Goal: Task Accomplishment & Management: Manage account settings

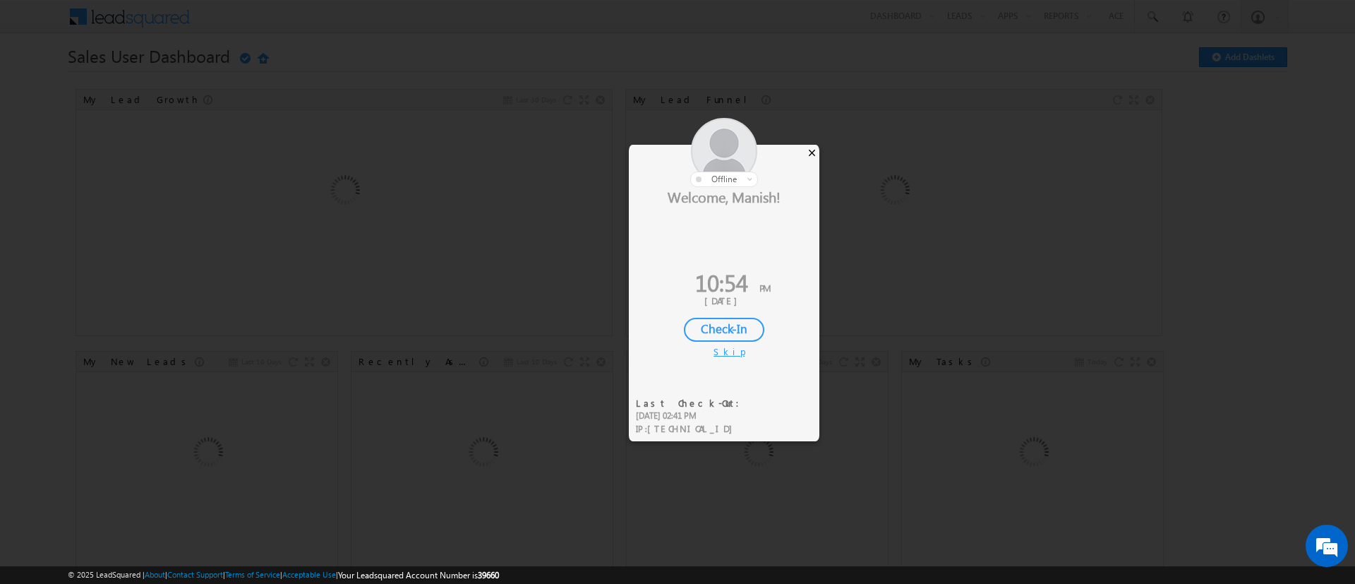
click at [807, 149] on div "×" at bounding box center [812, 153] width 15 height 16
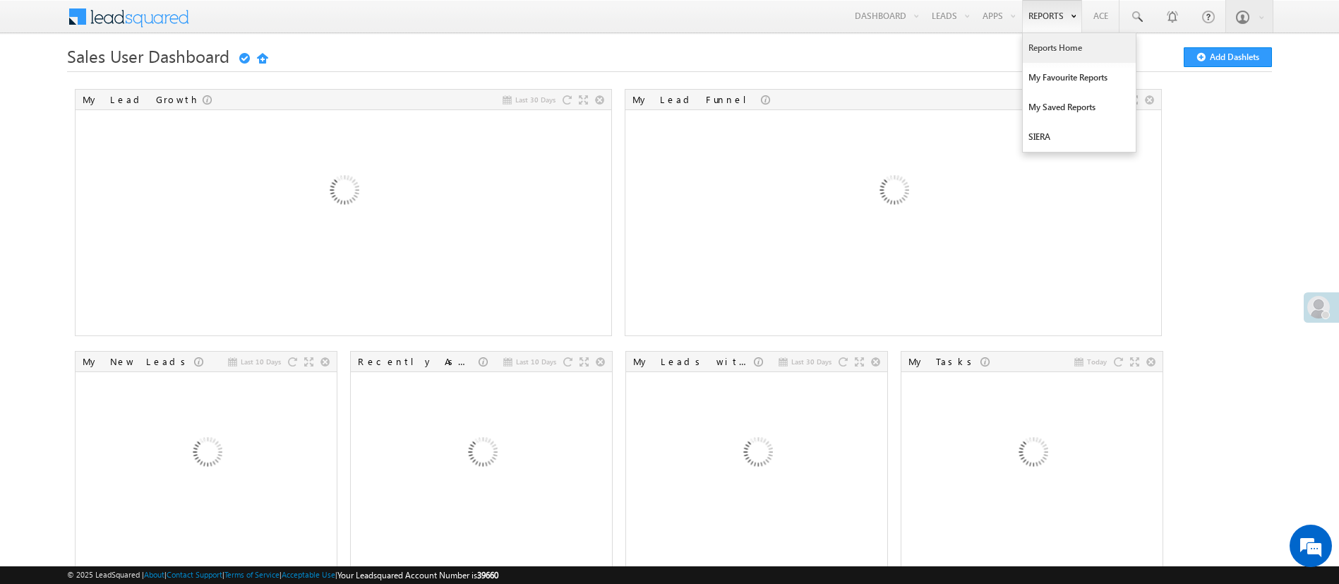
click at [1059, 54] on link "Reports Home" at bounding box center [1079, 48] width 113 height 30
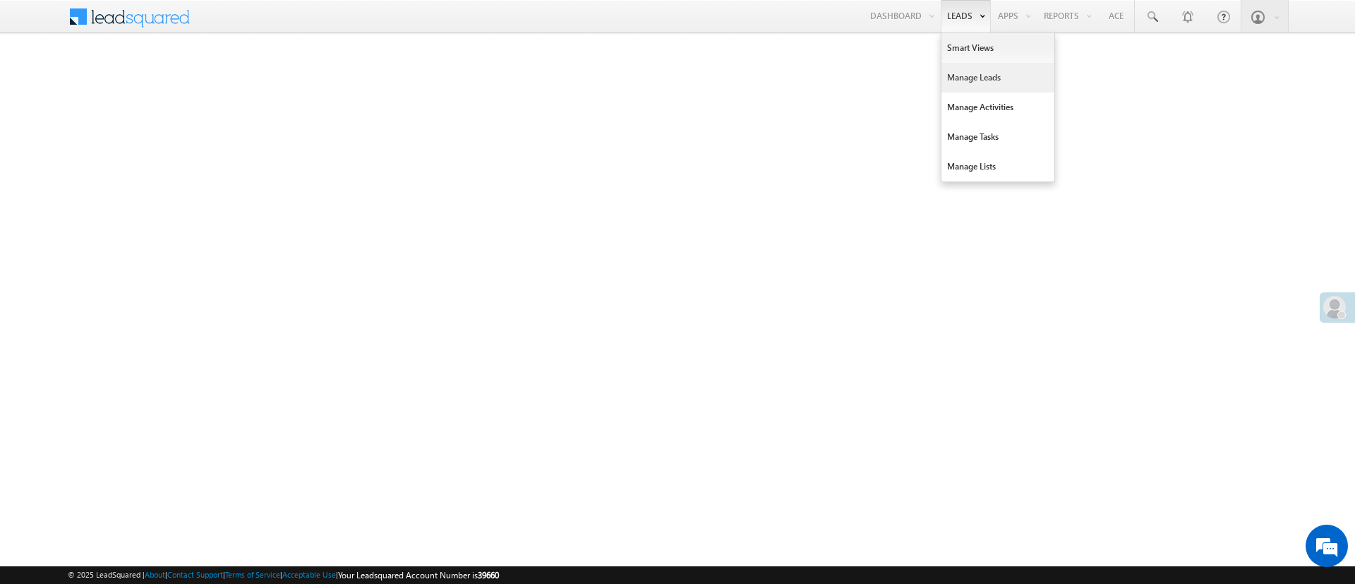
click at [973, 74] on link "Manage Leads" at bounding box center [998, 78] width 113 height 30
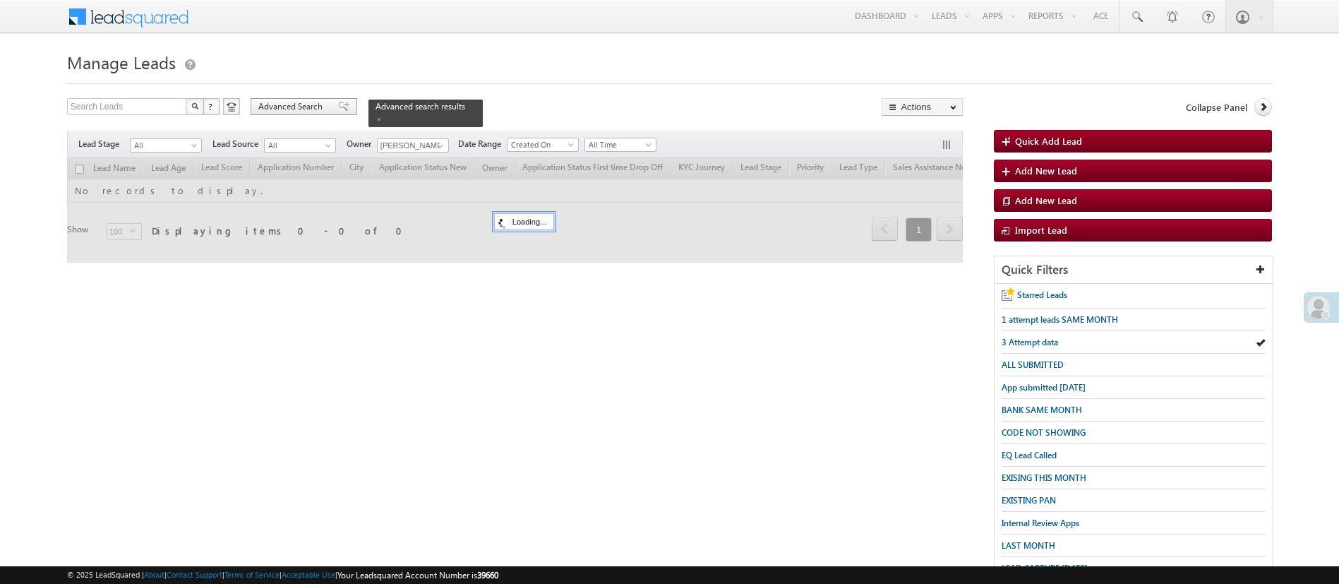
click at [294, 102] on span "Advanced Search" at bounding box center [292, 106] width 68 height 13
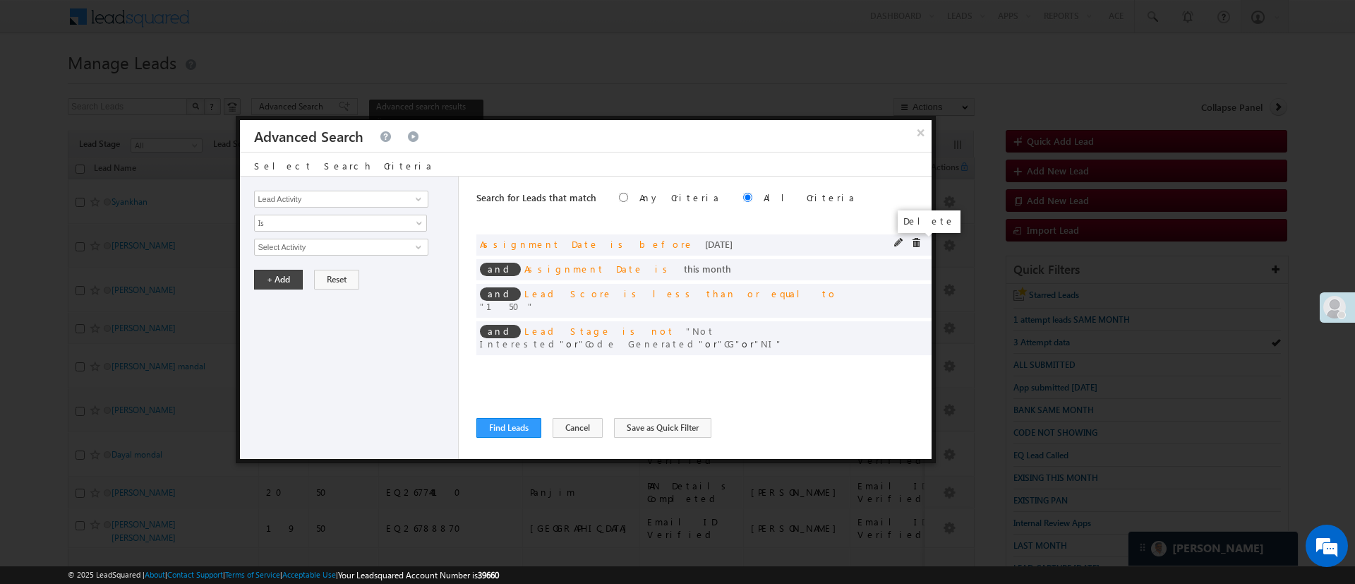
click at [917, 243] on span at bounding box center [916, 243] width 10 height 10
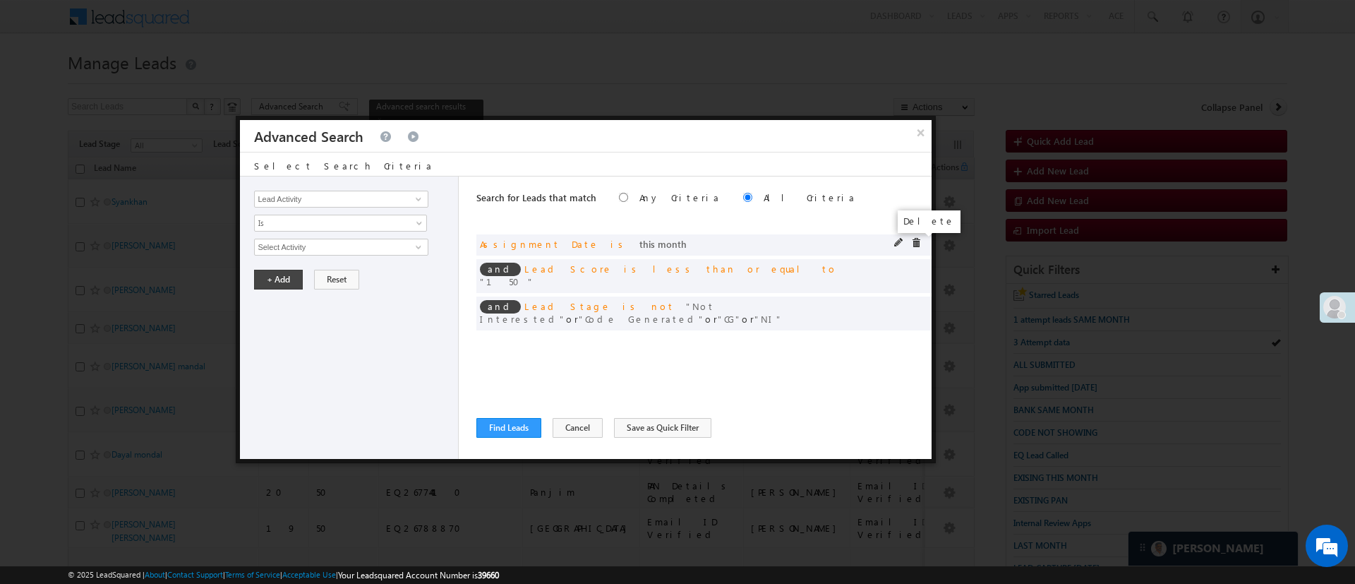
click at [918, 243] on span at bounding box center [916, 243] width 10 height 10
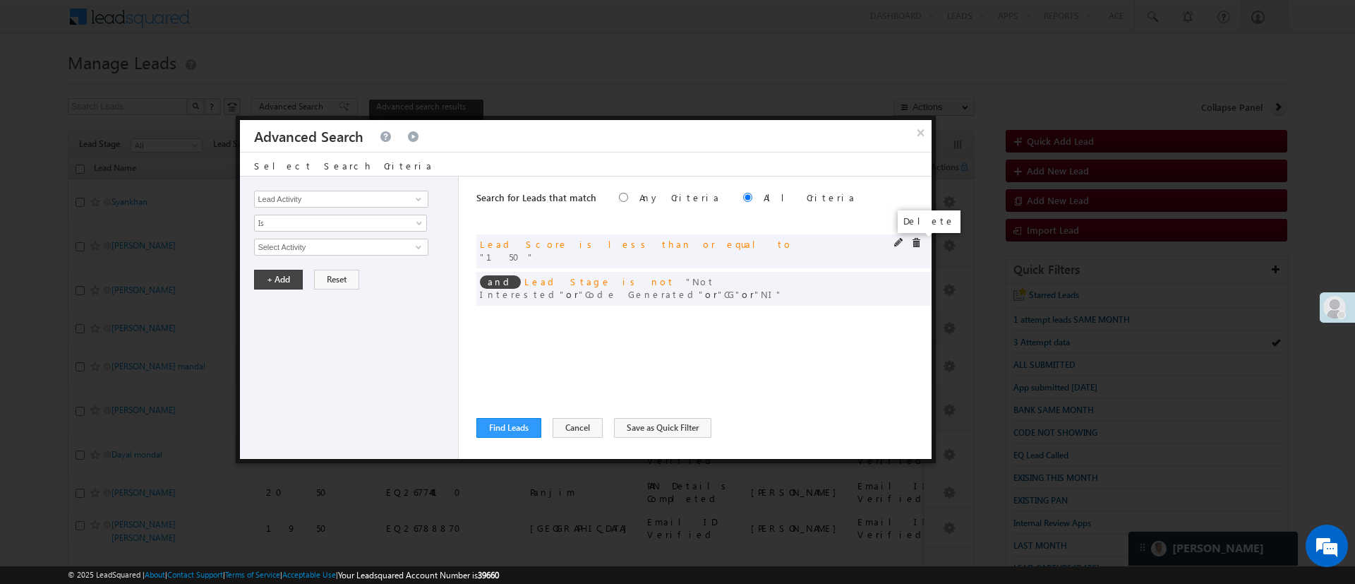
click at [915, 243] on span at bounding box center [916, 243] width 10 height 10
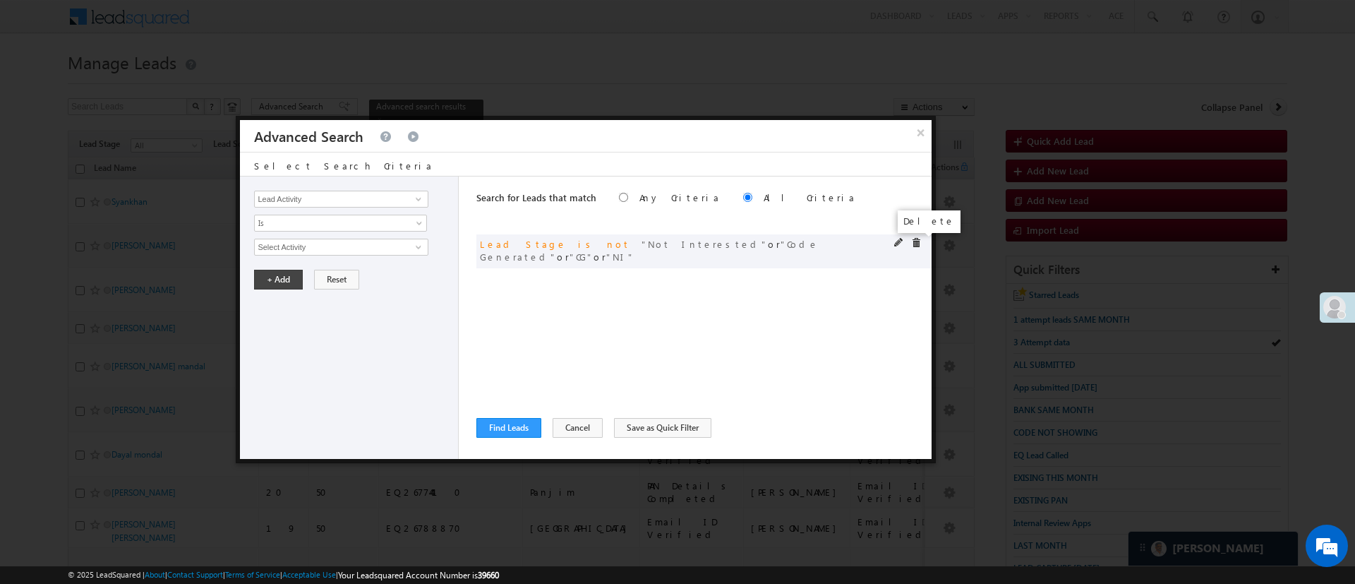
click at [917, 242] on span at bounding box center [916, 243] width 10 height 10
click at [415, 198] on span at bounding box center [418, 198] width 11 height 11
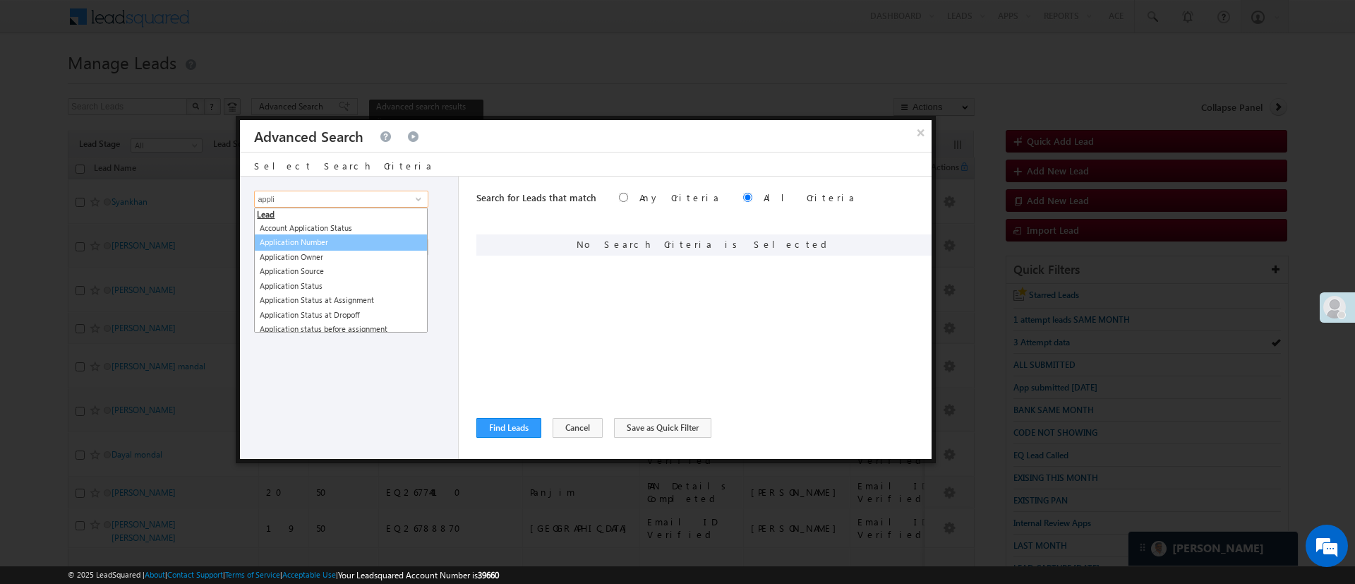
click at [357, 239] on link "Application Number" at bounding box center [341, 242] width 174 height 16
type input "Application Number"
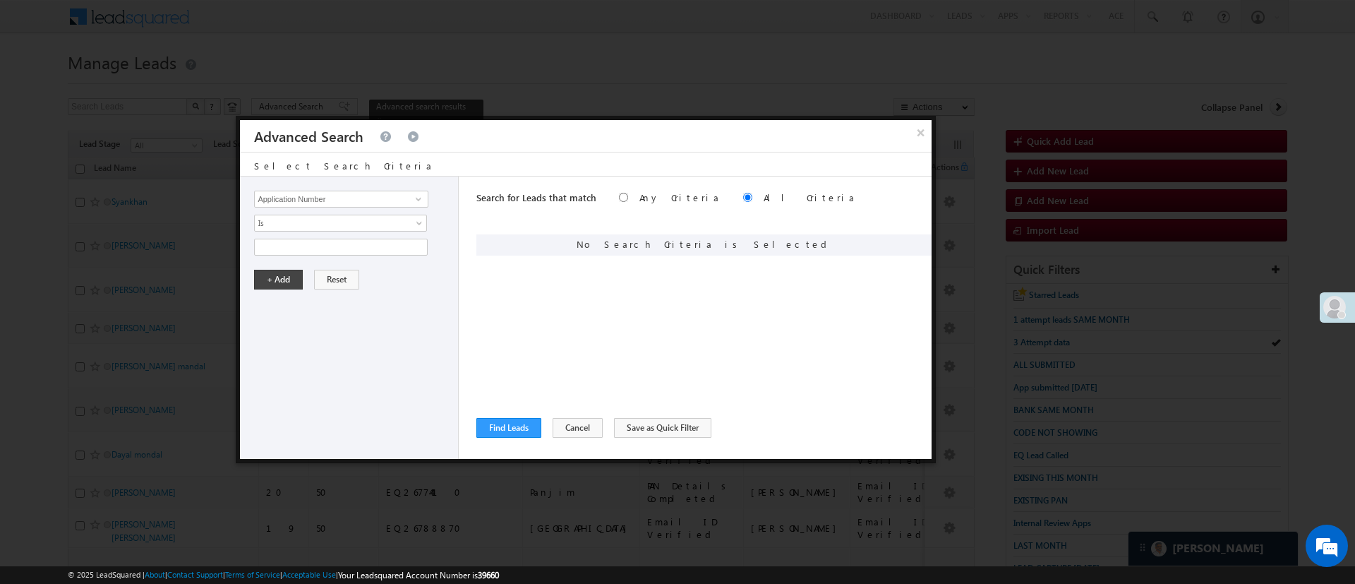
click at [356, 239] on input "text" at bounding box center [341, 247] width 174 height 17
click at [357, 224] on span "Is" at bounding box center [331, 223] width 153 height 13
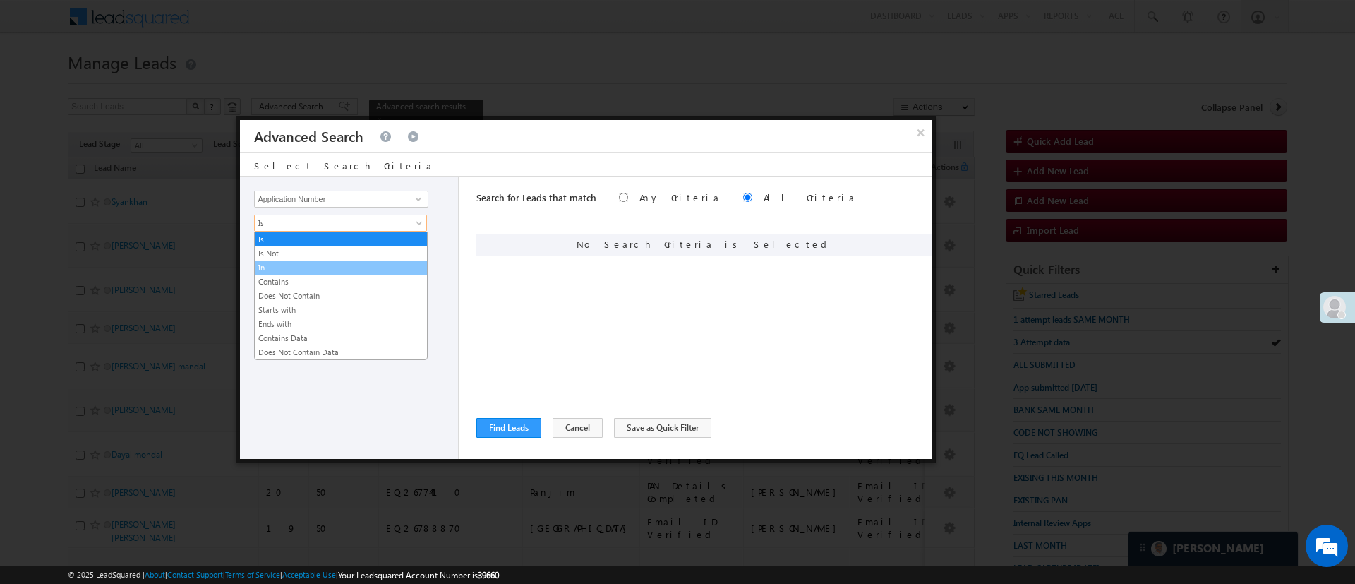
click at [336, 271] on link "In" at bounding box center [341, 267] width 172 height 13
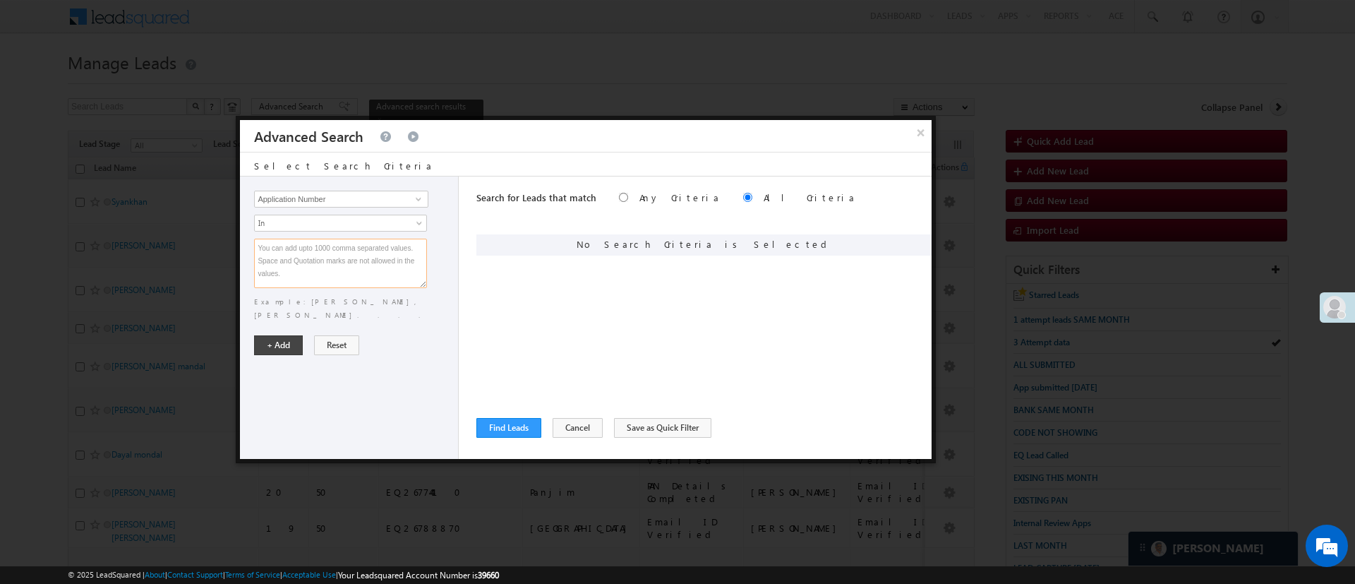
click at [336, 269] on textarea at bounding box center [340, 263] width 173 height 49
paste textarea "EQ27433717 EQ27325161 EQ27384592 EQ27424339 EQ27054756 EQ27330726 EQ27111482 EQ…"
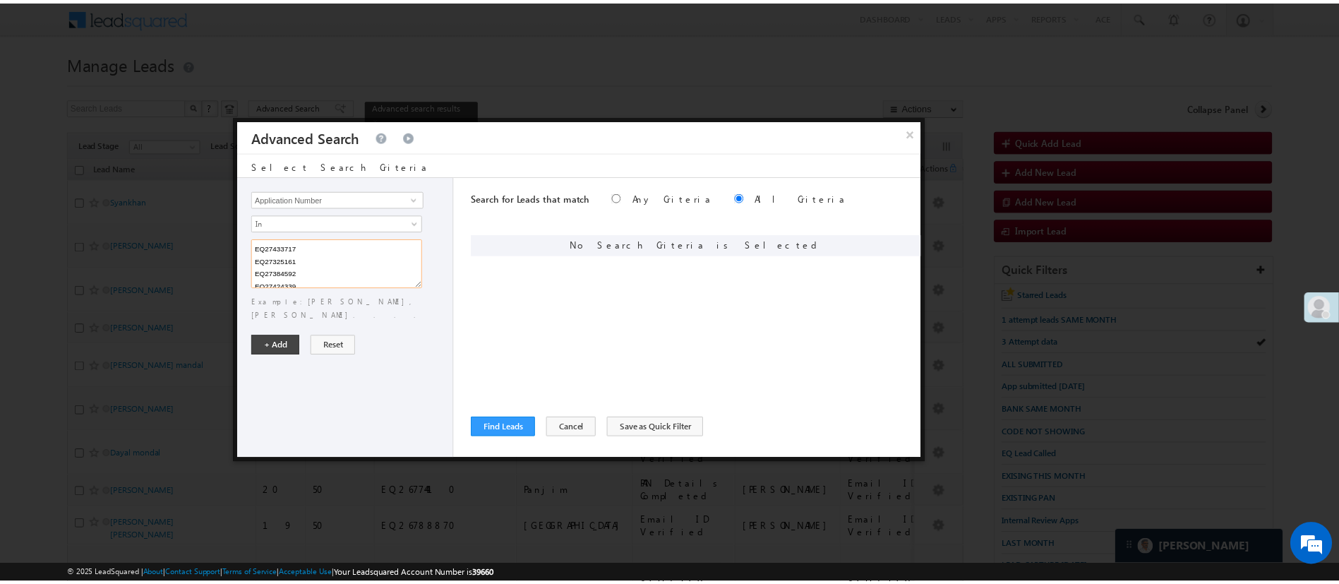
scroll to position [626, 0]
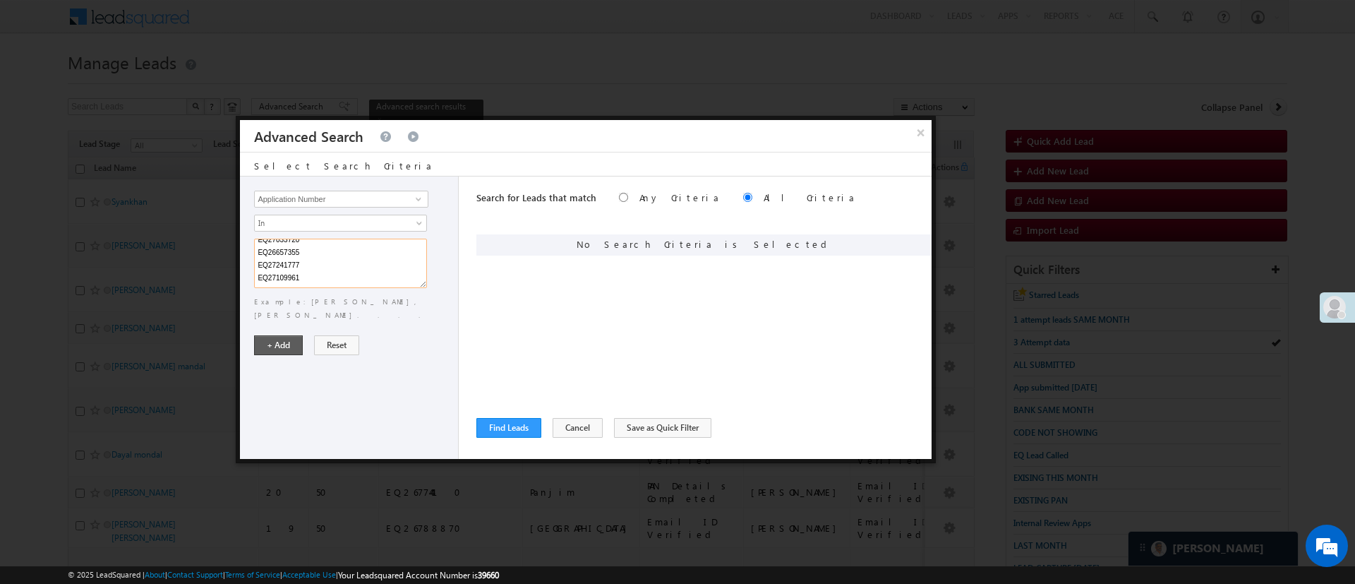
type textarea "EQ27433717 EQ27325161 EQ27384592 EQ27424339 EQ27054756 EQ27330726 EQ27111482 EQ…"
click at [283, 335] on button "+ Add" at bounding box center [278, 345] width 49 height 20
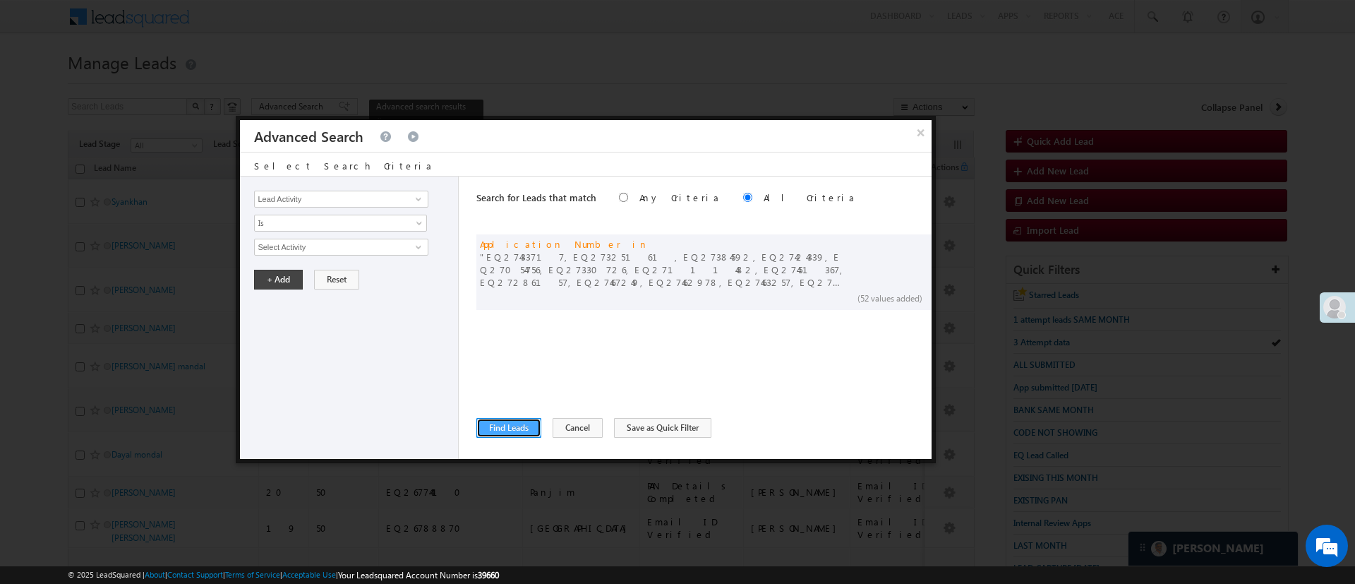
click at [506, 427] on button "Find Leads" at bounding box center [508, 428] width 65 height 20
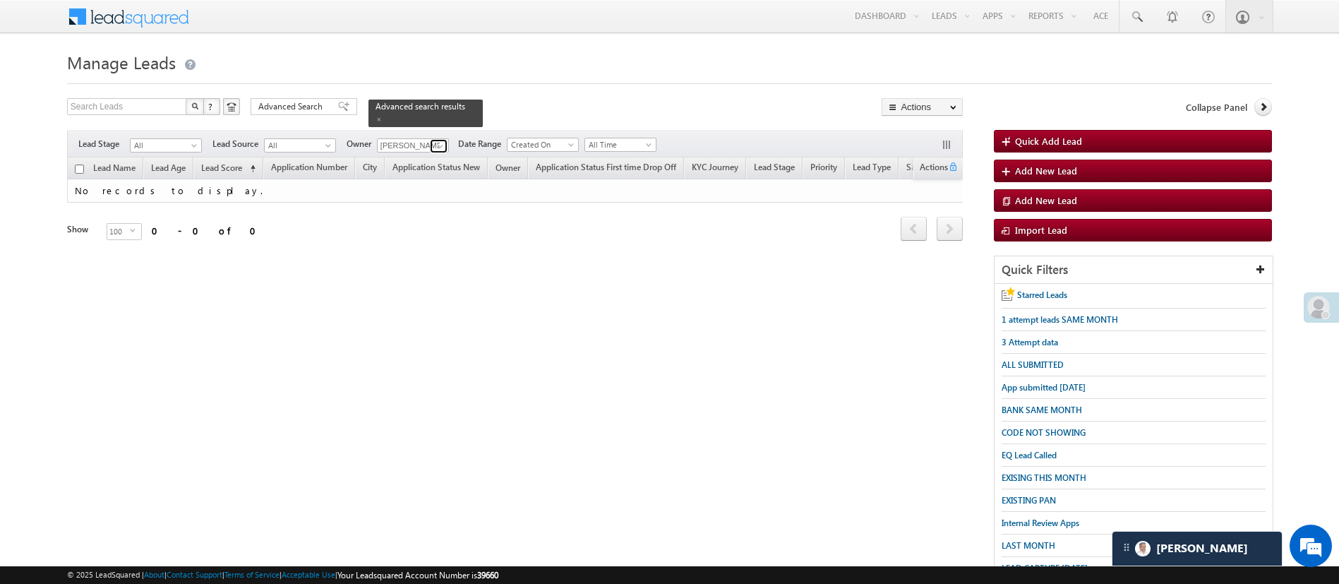
click at [440, 140] on span at bounding box center [440, 145] width 11 height 11
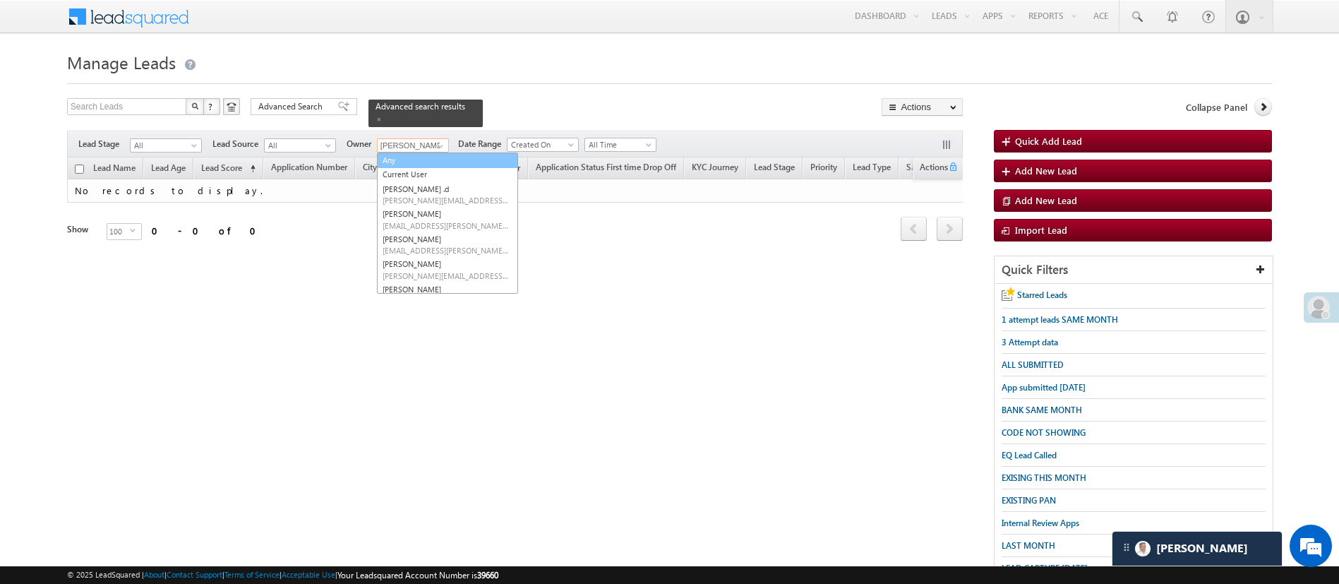
click at [431, 152] on link "Any" at bounding box center [447, 160] width 141 height 16
type input "Any"
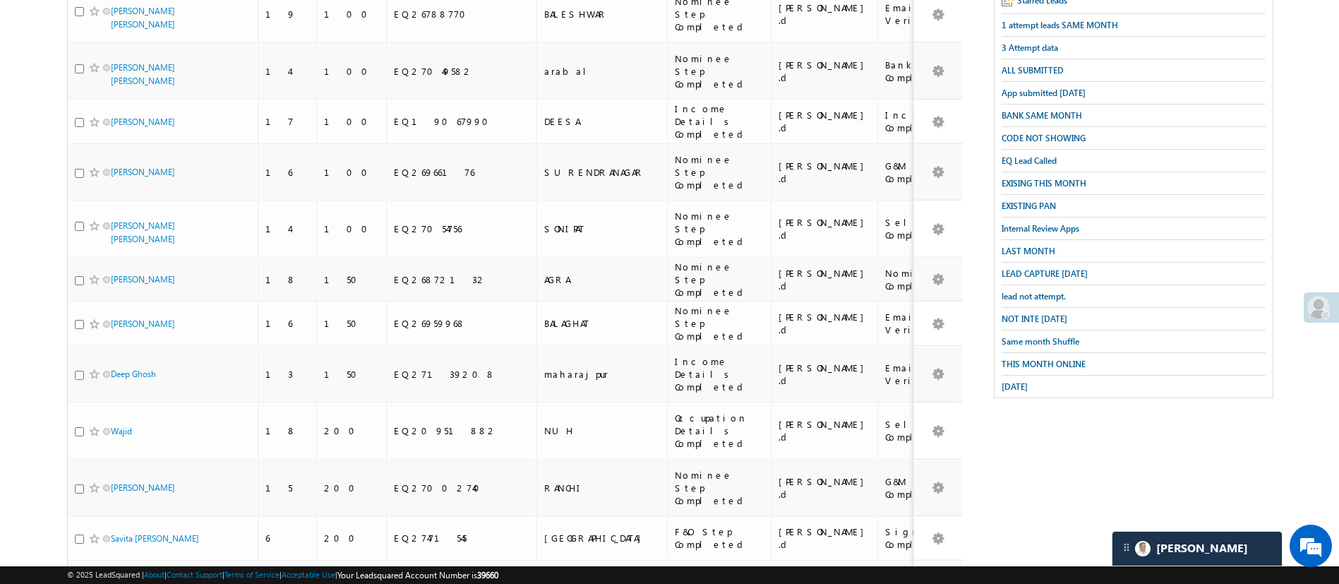
scroll to position [0, 0]
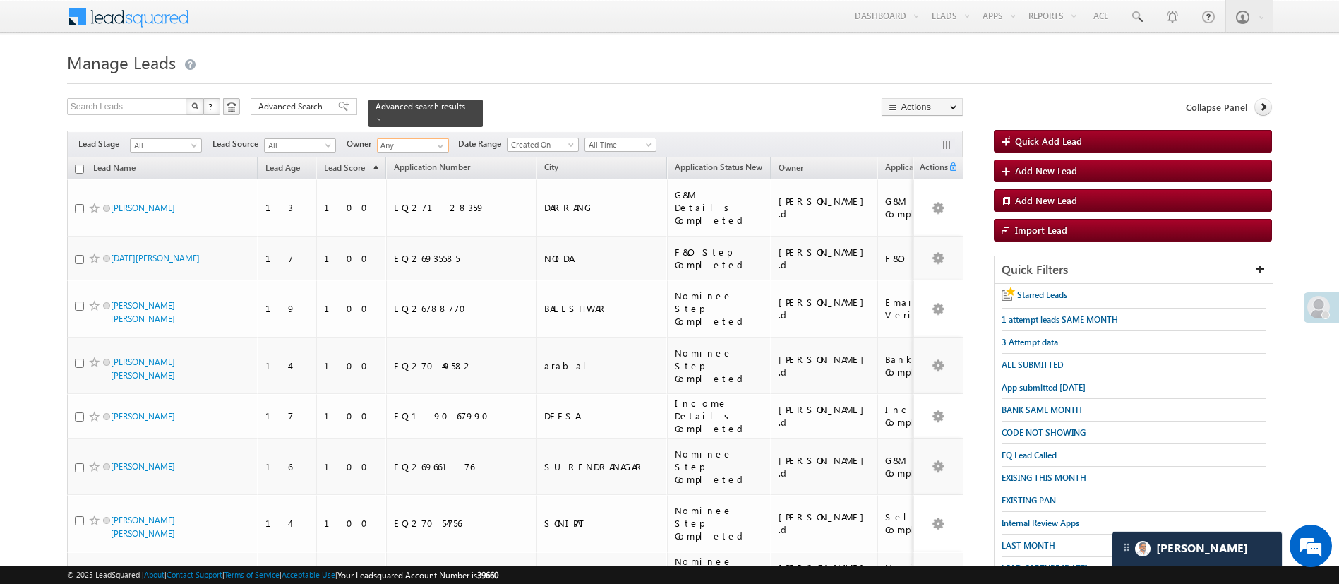
click at [78, 164] on input "checkbox" at bounding box center [79, 168] width 9 height 9
checkbox input "true"
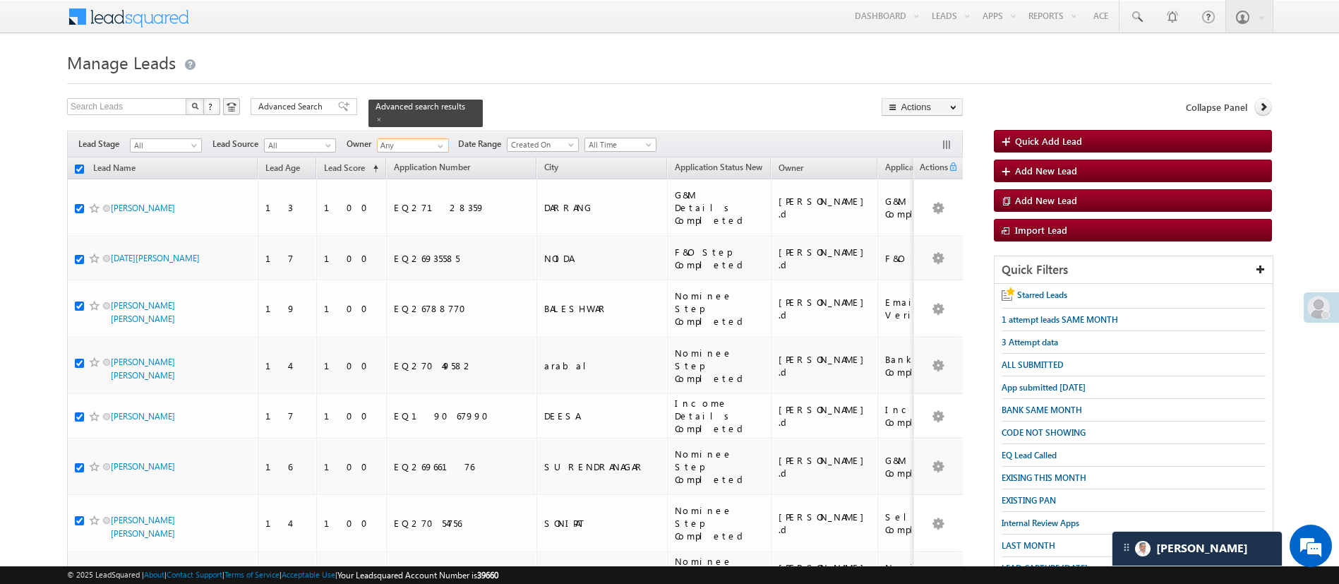
checkbox input "true"
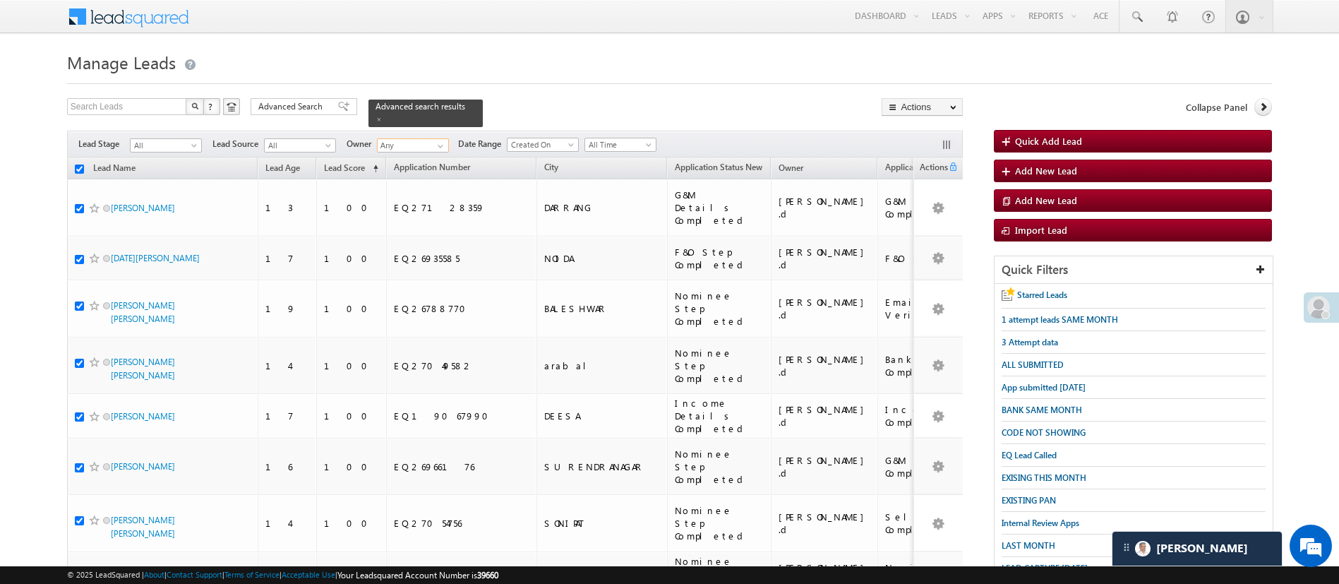
checkbox input "true"
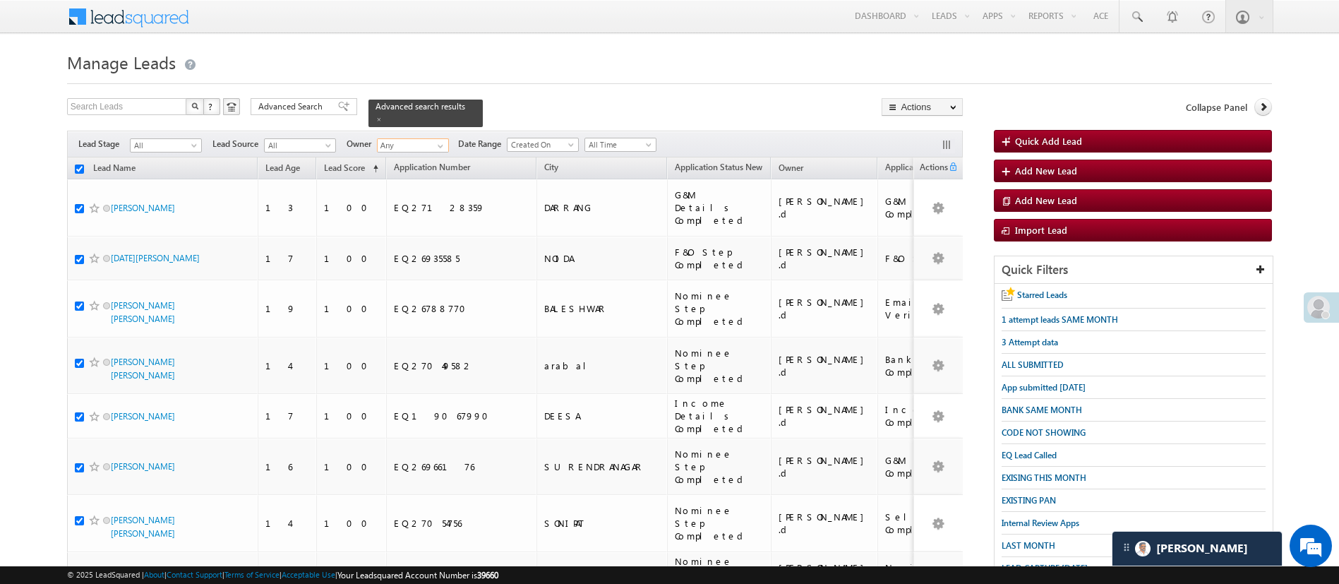
checkbox input "true"
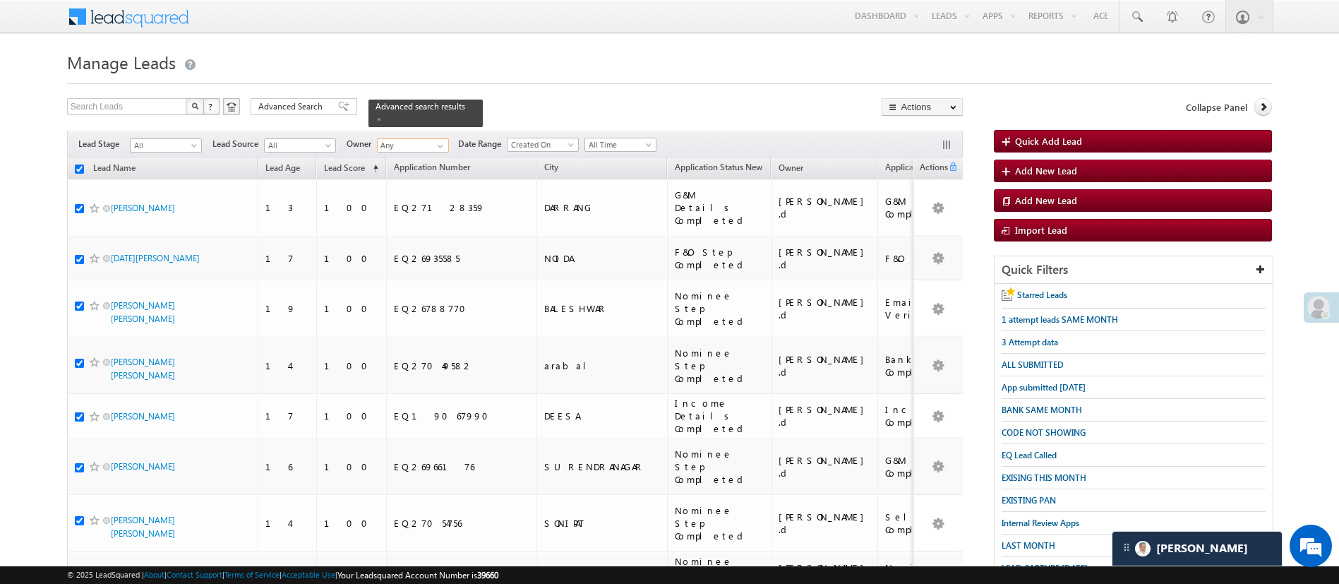
checkbox input "true"
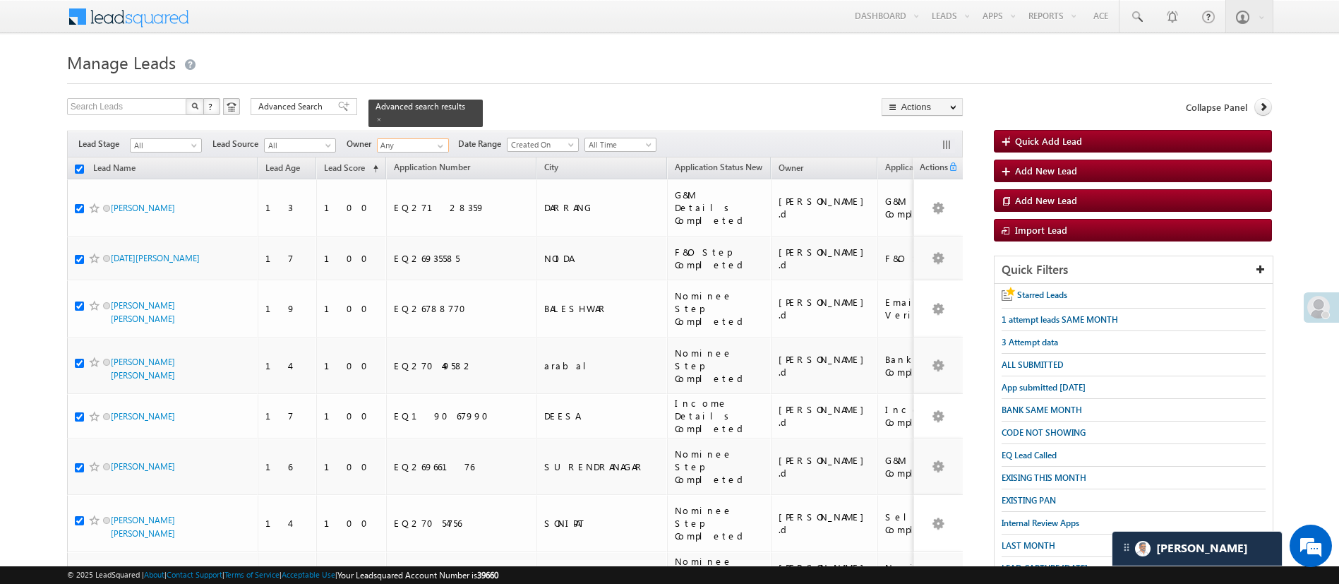
checkbox input "true"
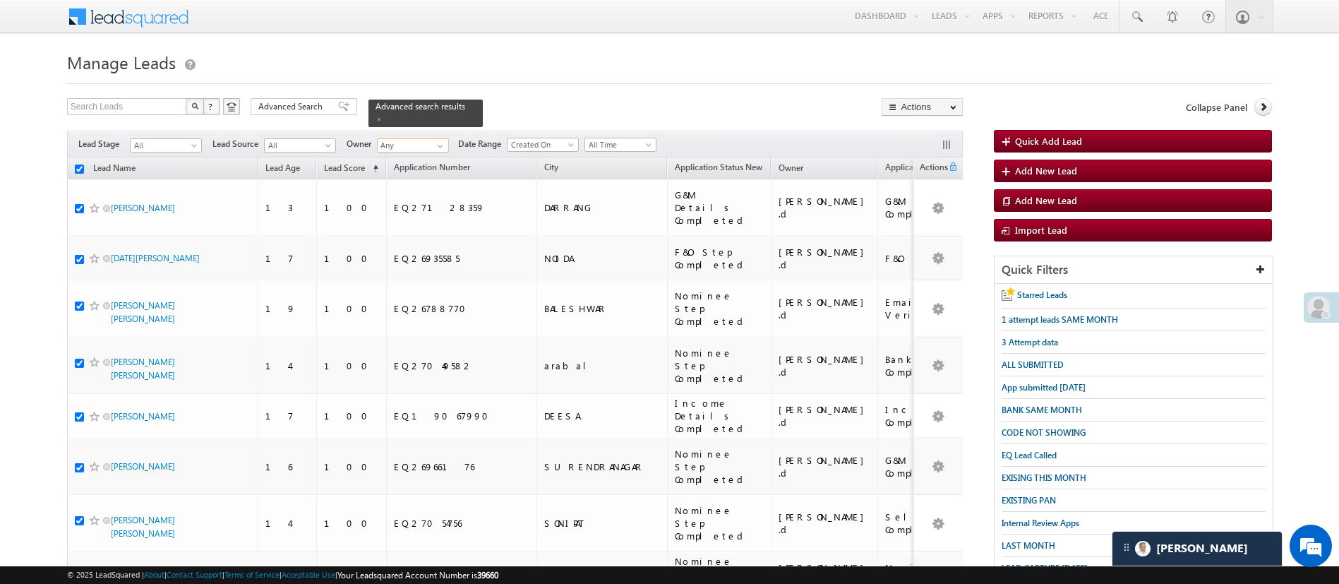
checkbox input "true"
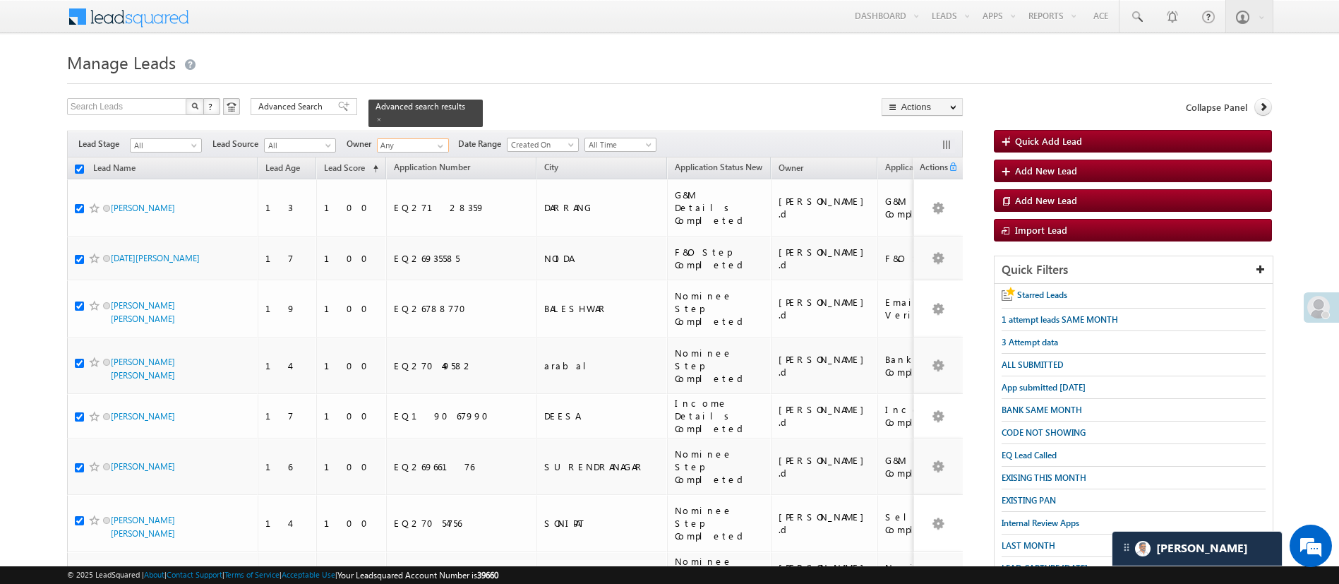
checkbox input "true"
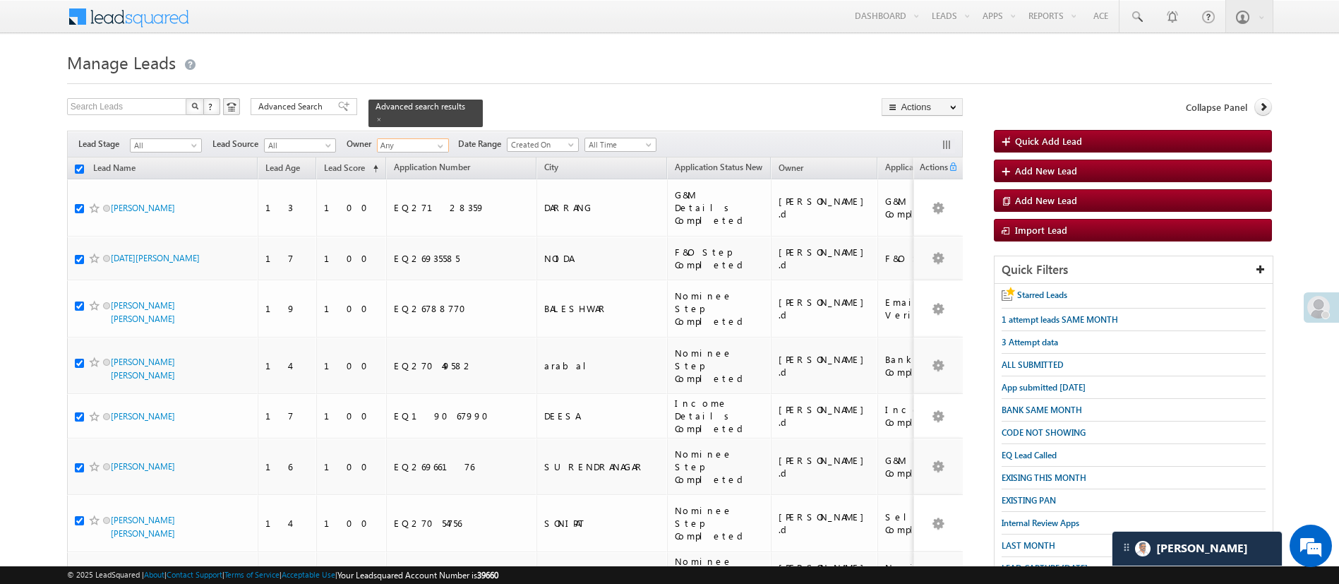
checkbox input "true"
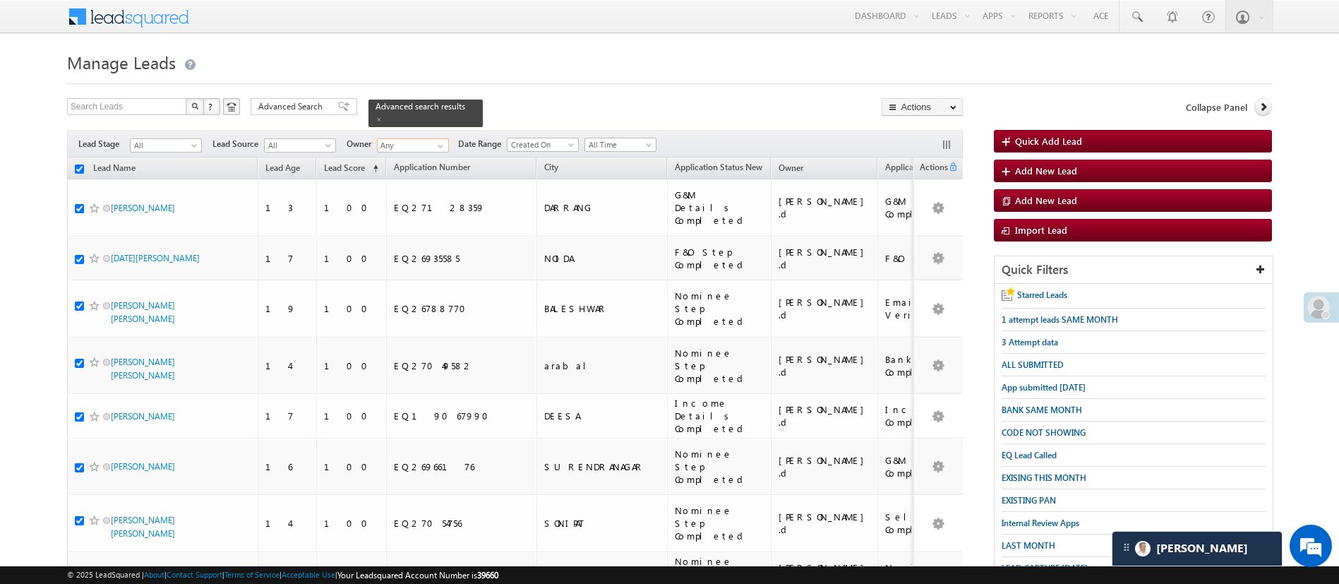
checkbox input "true"
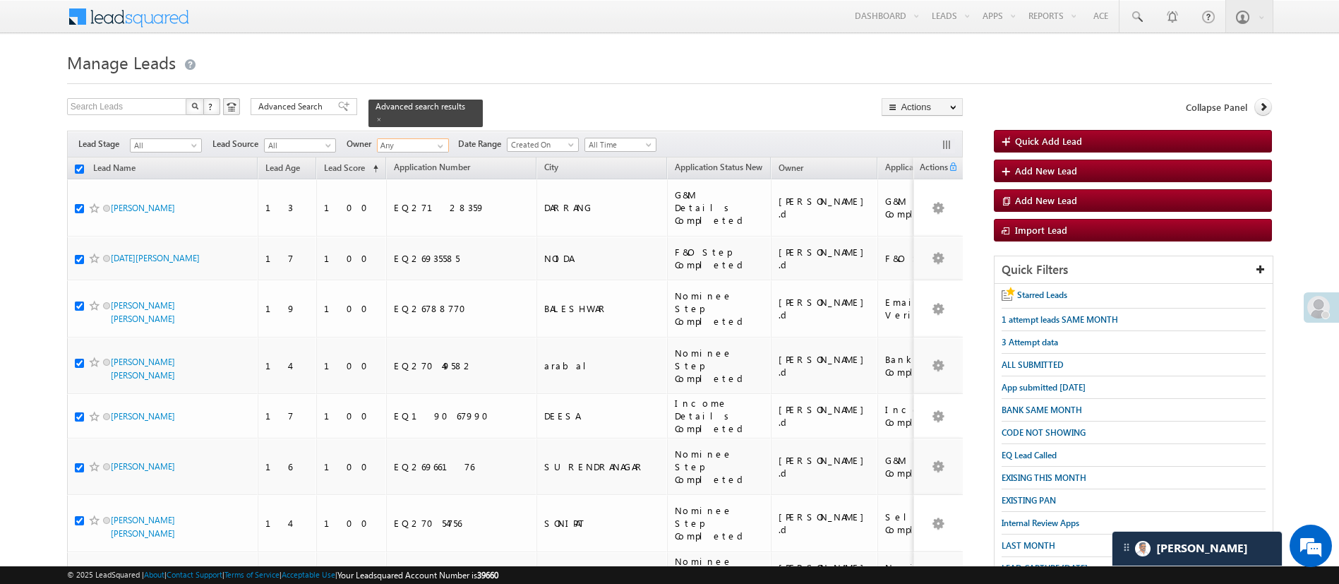
checkbox input "true"
click at [927, 213] on link "Change Owner" at bounding box center [922, 211] width 80 height 17
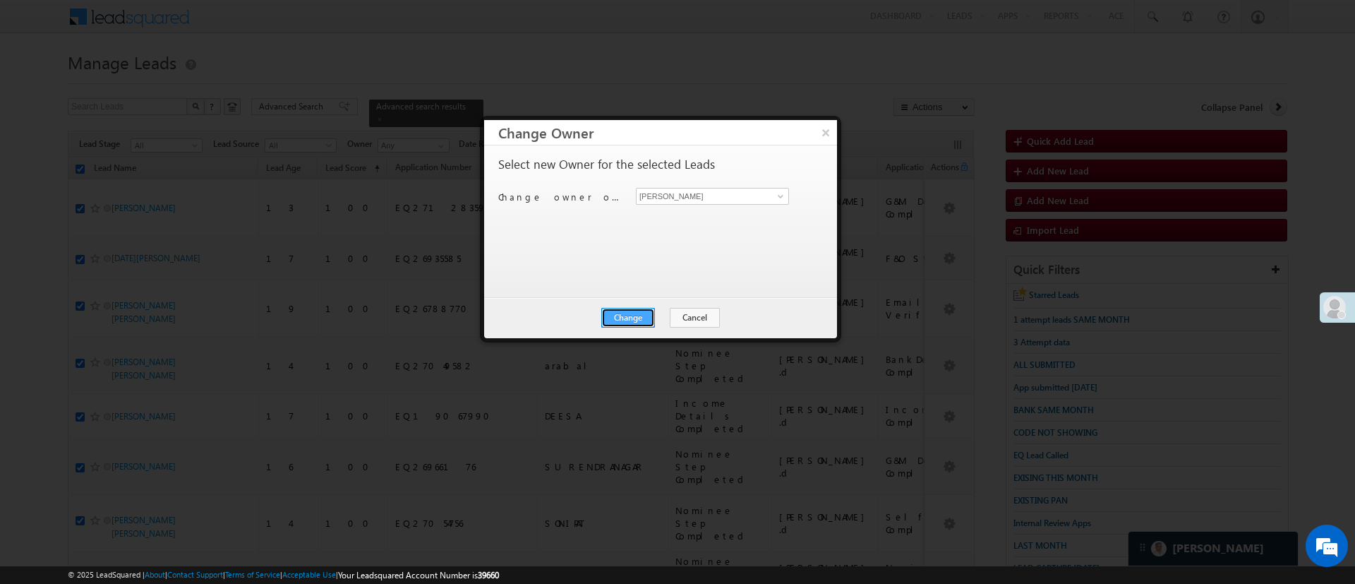
click at [636, 310] on button "Change" at bounding box center [628, 318] width 54 height 20
click at [668, 320] on button "Close" at bounding box center [662, 318] width 45 height 20
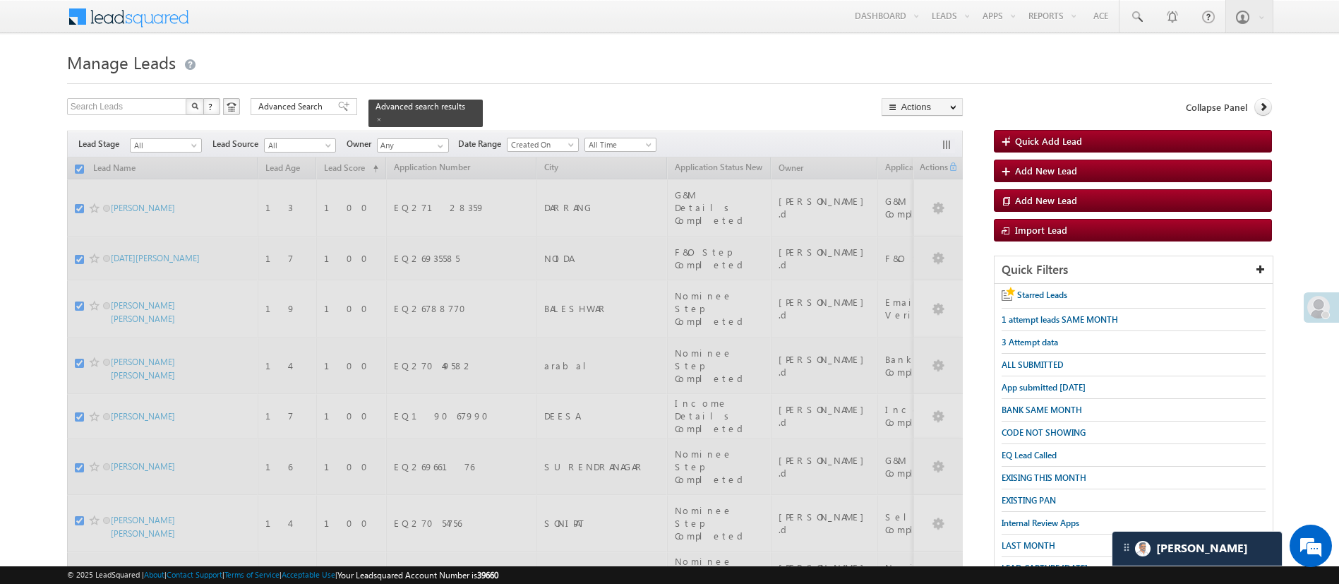
checkbox input "false"
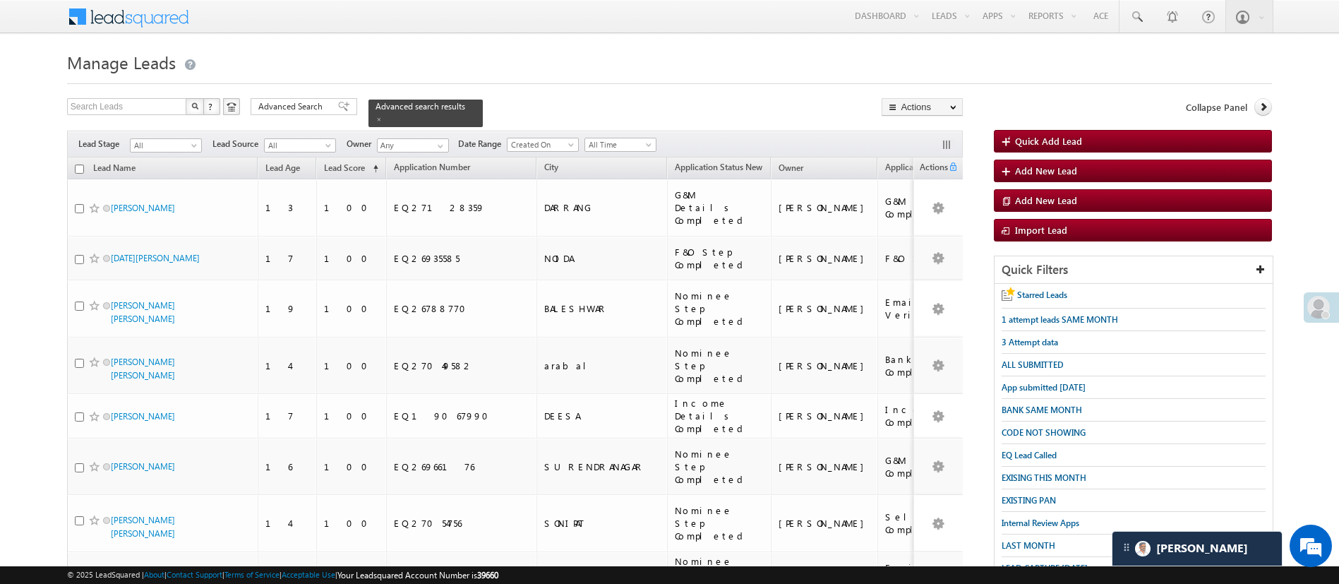
scroll to position [1825, 0]
